Goal: Book appointment/travel/reservation

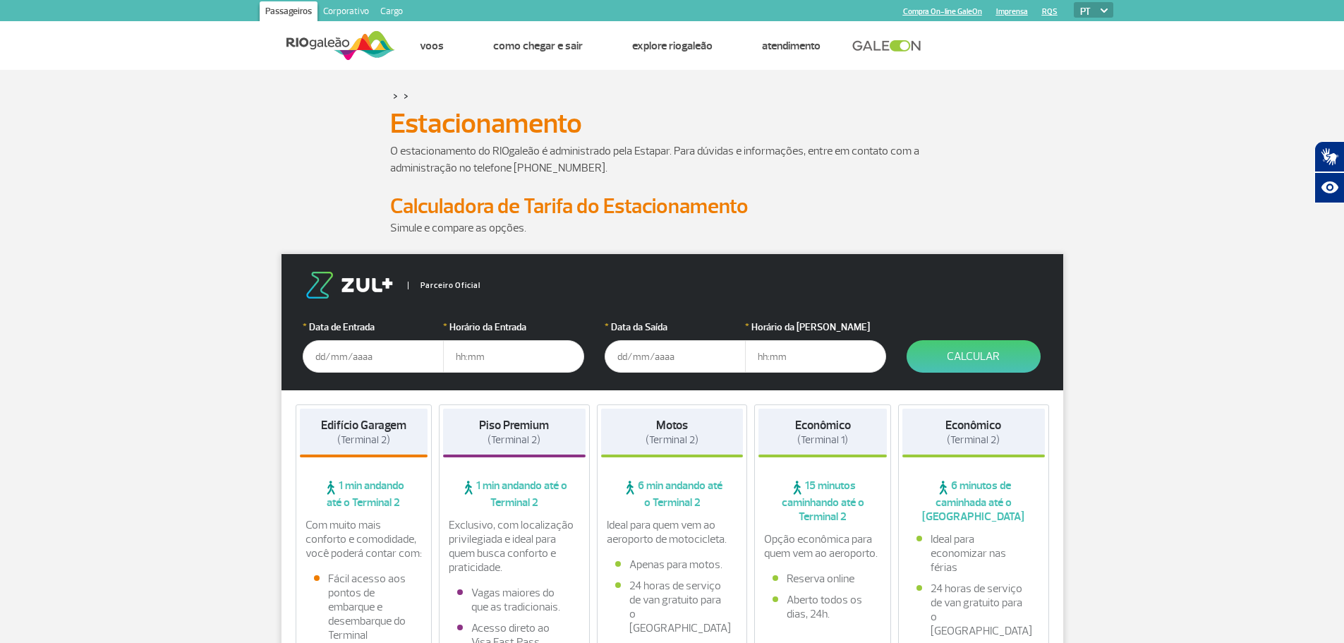
click at [355, 358] on input "text" at bounding box center [373, 356] width 141 height 32
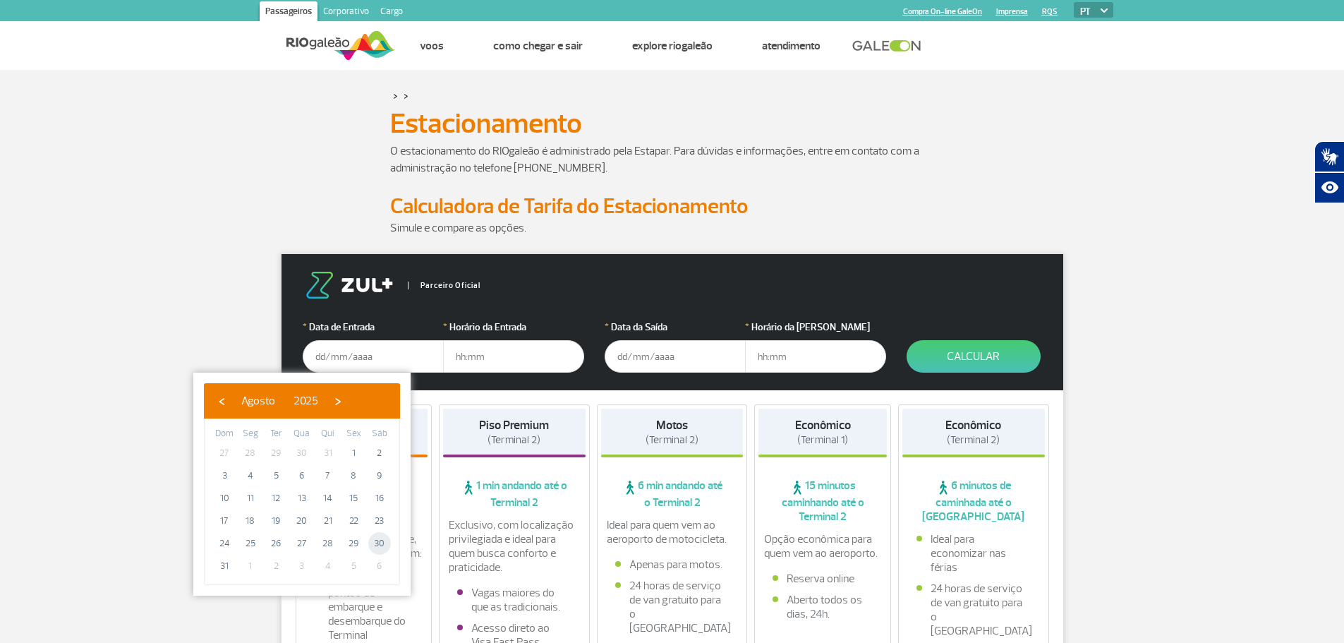
click at [380, 543] on span "30" at bounding box center [379, 543] width 23 height 23
type input "[DATE]"
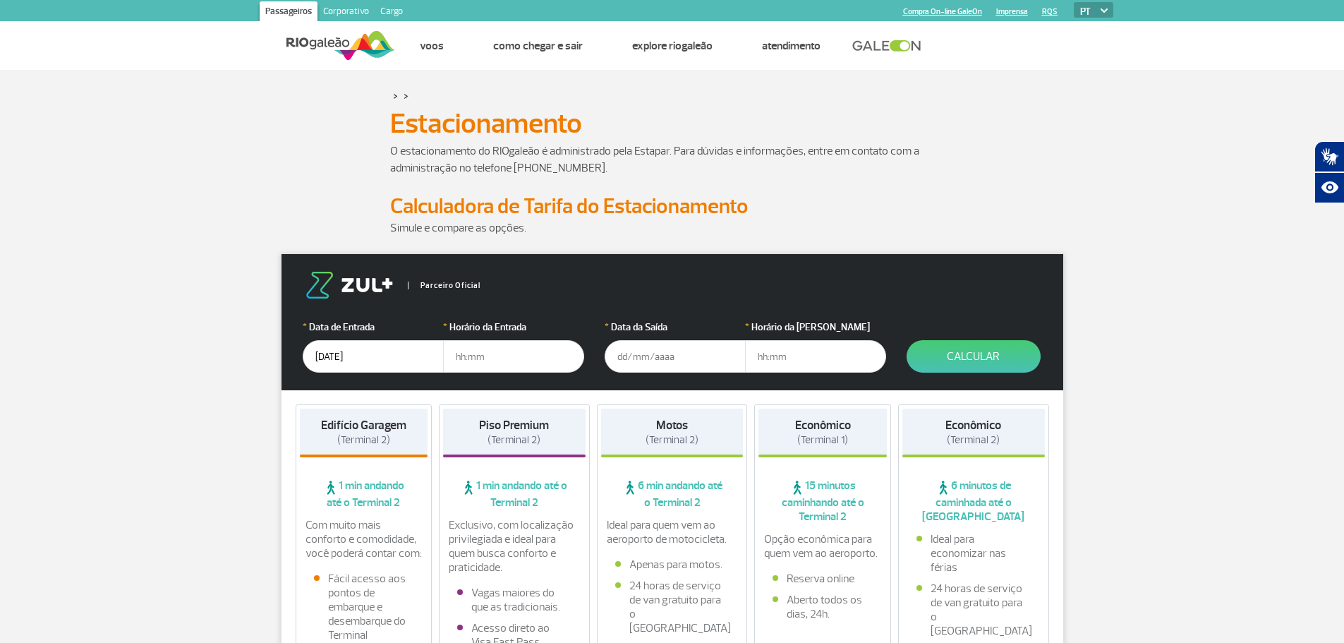
click at [480, 358] on input "text" at bounding box center [513, 356] width 141 height 32
type input "06:00"
click at [679, 351] on input "text" at bounding box center [675, 356] width 141 height 32
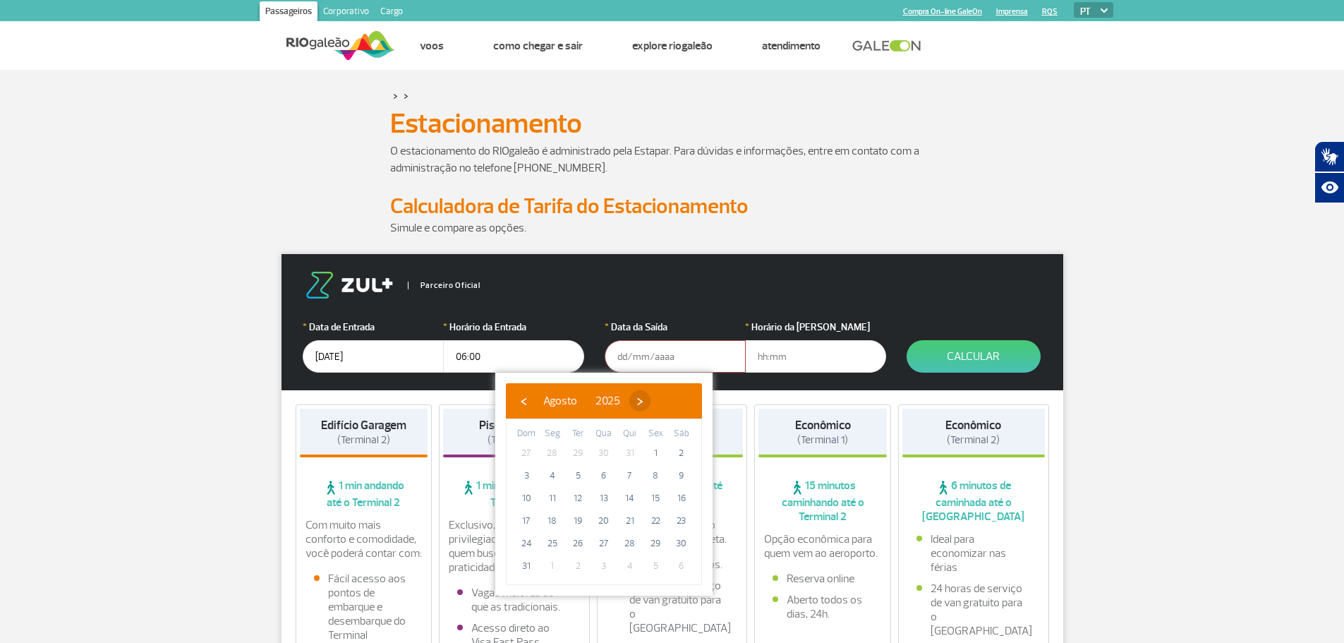
click at [650, 402] on span "›" at bounding box center [639, 400] width 21 height 21
click at [579, 449] on span "2" at bounding box center [578, 453] width 23 height 23
type input "[DATE]"
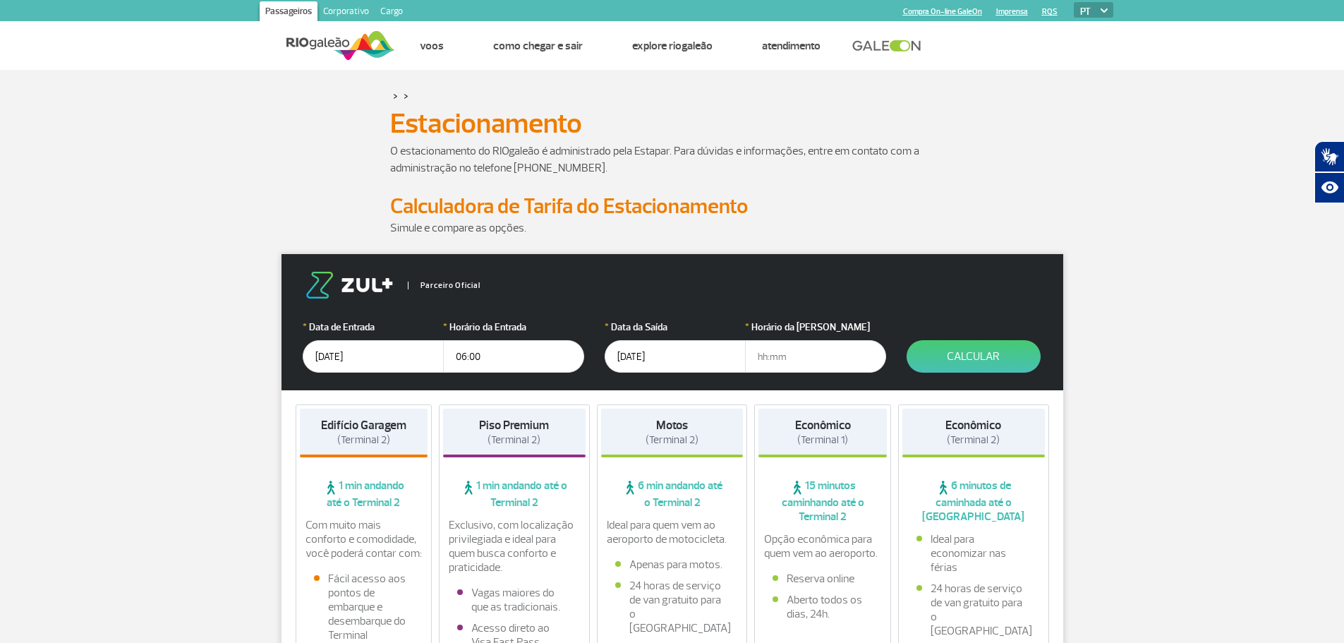
click at [788, 365] on input "text" at bounding box center [815, 356] width 141 height 32
type input "14:00"
click at [972, 354] on button "Calcular" at bounding box center [974, 356] width 134 height 32
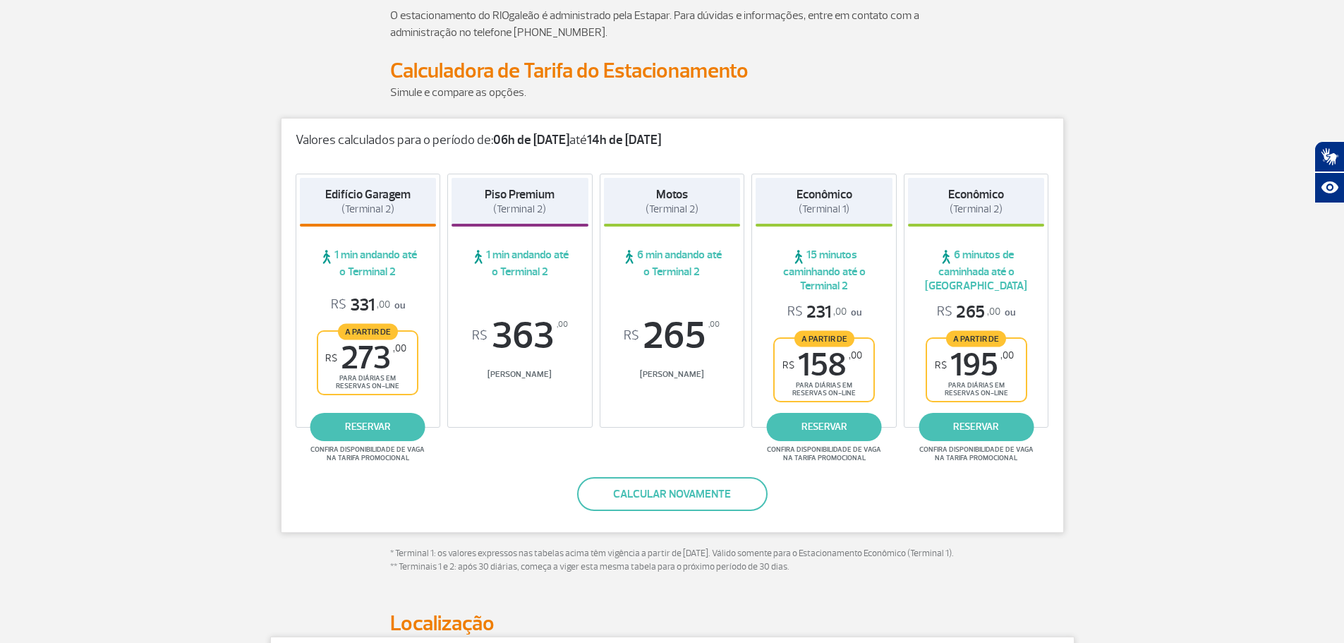
scroll to position [141, 0]
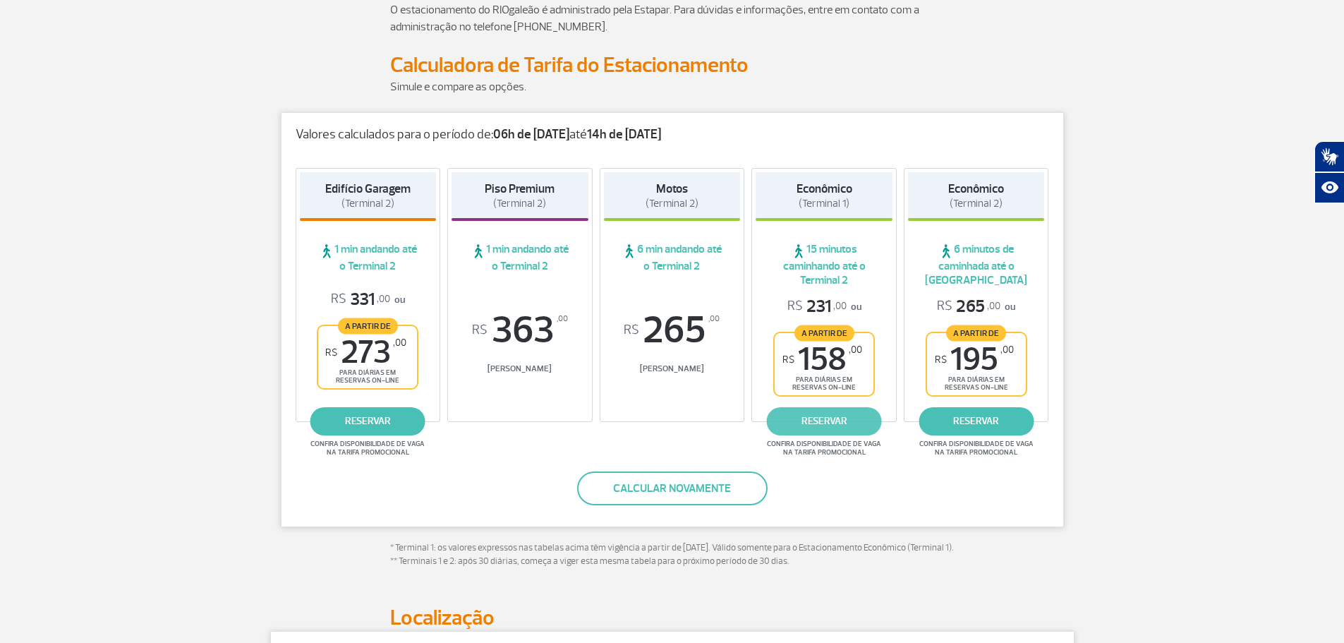
click at [824, 418] on link "reservar" at bounding box center [824, 421] width 115 height 28
